Goal: Ask a question

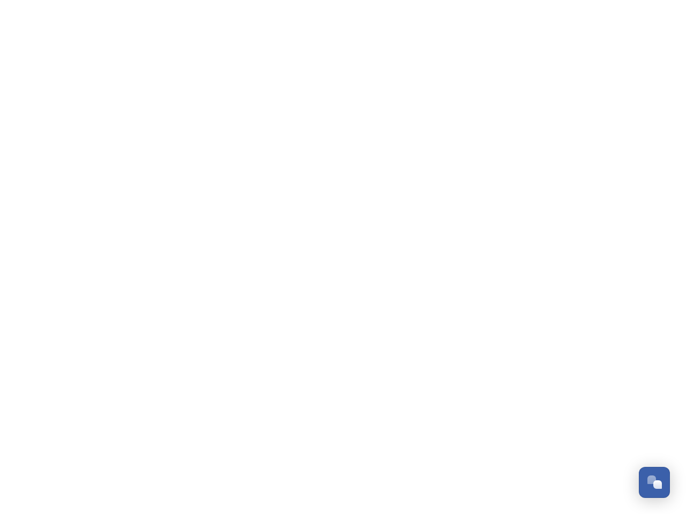
click at [654, 483] on div "Open Chat" at bounding box center [657, 485] width 9 height 9
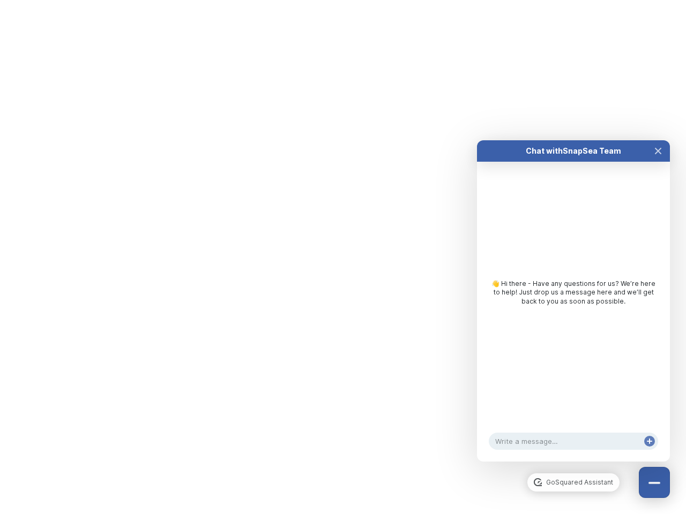
click at [658, 363] on div "👋 Hi there - Have any questions for us? We’re here to help! Just drop us a mess…" at bounding box center [573, 295] width 193 height 267
click at [573, 0] on html "Dismiss GoSquared Assistant Chat with SnapSea Team GoSquared Assistant Submit G…" at bounding box center [343, 0] width 686 height 0
click at [573, 312] on div "👋 Hi there - Have any questions for us? We’re here to help! Just drop us a mess…" at bounding box center [573, 295] width 193 height 267
click at [658, 162] on div "👋 Hi there - Have any questions for us? We’re here to help! Just drop us a mess…" at bounding box center [573, 295] width 193 height 267
click at [649, 452] on div "Chat with SnapSea Team GoSquared Assistant 👋 Hi there - Have any questions for …" at bounding box center [573, 300] width 193 height 321
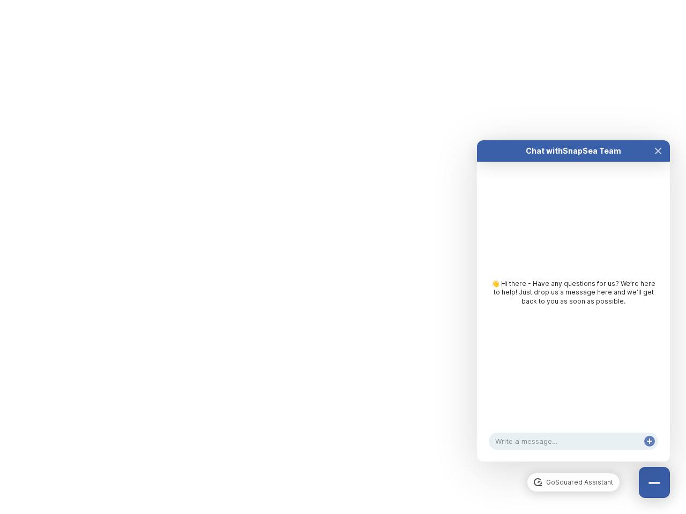
click at [649, 452] on div "Chat with SnapSea Team GoSquared Assistant 👋 Hi there - Have any questions for …" at bounding box center [573, 300] width 193 height 321
click at [343, 0] on html "Dismiss GoSquared Assistant Chat with SnapSea Team GoSquared Assistant Submit G…" at bounding box center [343, 0] width 686 height 0
click at [335, 0] on html "Dismiss GoSquared Assistant Chat with SnapSea Team GoSquared Assistant Submit G…" at bounding box center [343, 0] width 686 height 0
